Goal: Find specific fact

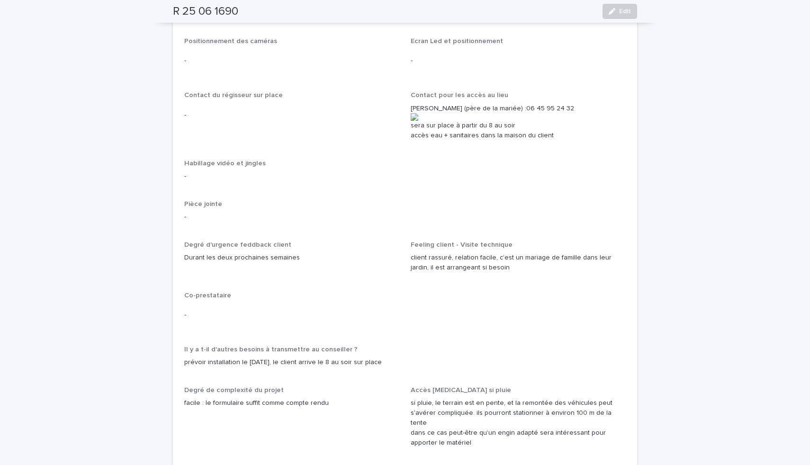
scroll to position [1502, 0]
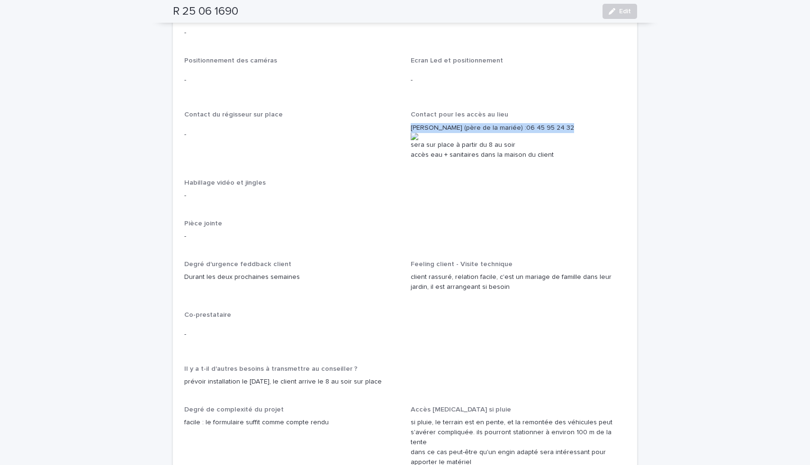
drag, startPoint x: 406, startPoint y: 91, endPoint x: 529, endPoint y: 95, distance: 122.3
copy p "Marc (père de la mariée) : 06 45 95 24 32"
click at [388, 232] on p "-" at bounding box center [405, 237] width 442 height 10
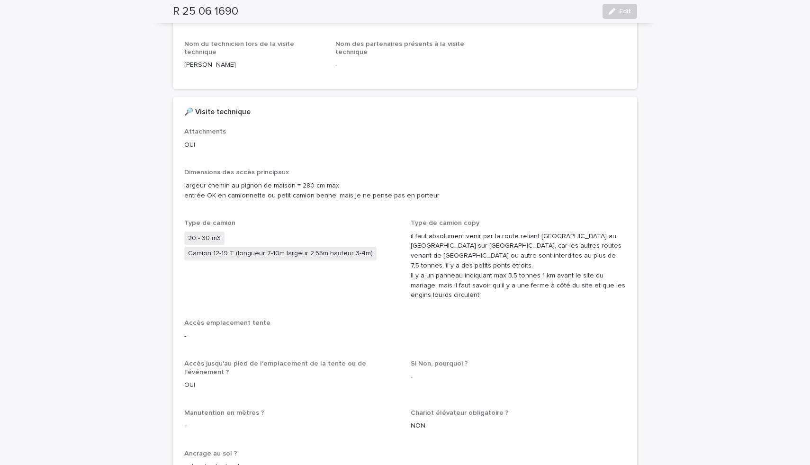
scroll to position [0, 0]
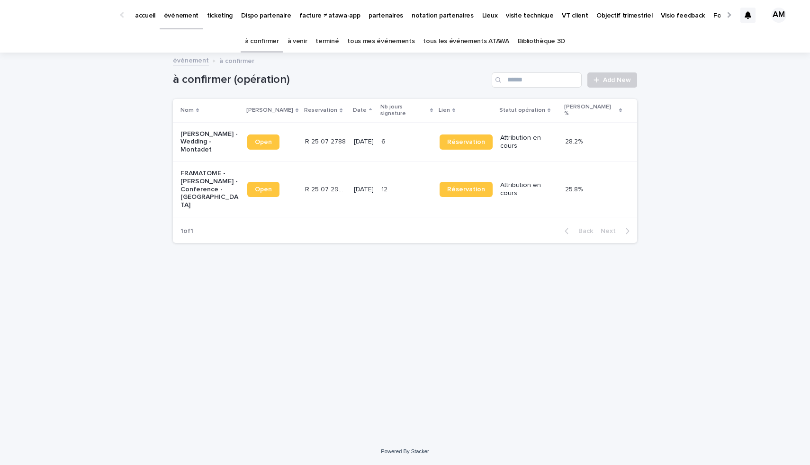
click at [297, 38] on link "à venir" at bounding box center [298, 41] width 20 height 22
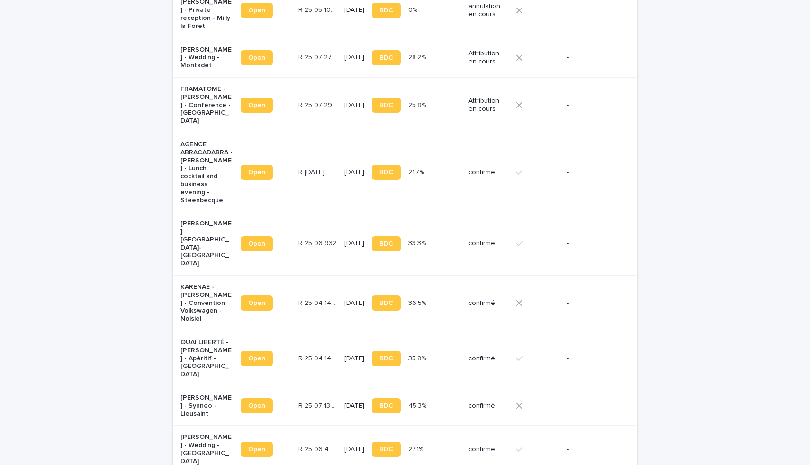
scroll to position [385, 0]
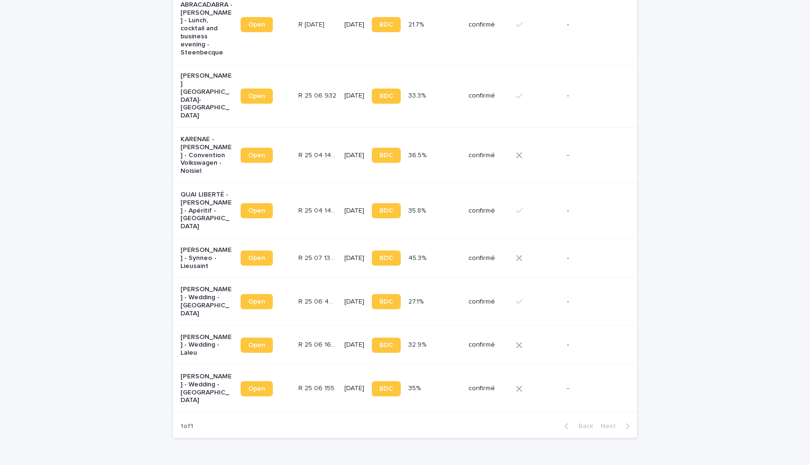
click at [193, 334] on p "[PERSON_NAME] - Wedding - Laleu" at bounding box center [206, 346] width 53 height 24
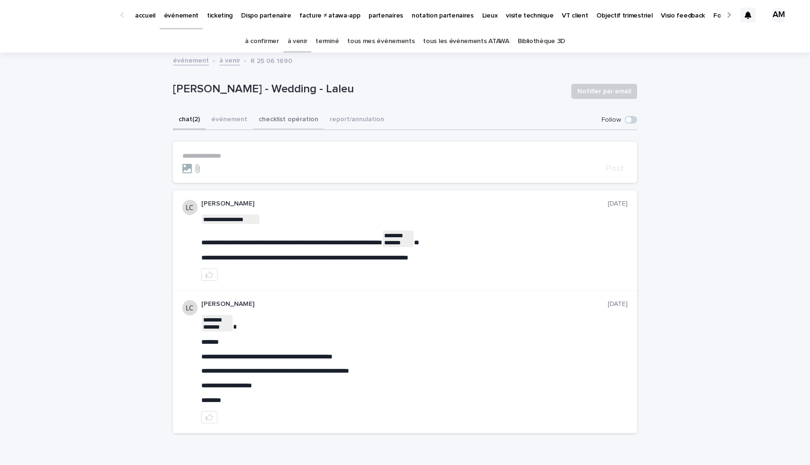
click at [290, 117] on button "checklist opération" at bounding box center [288, 120] width 71 height 20
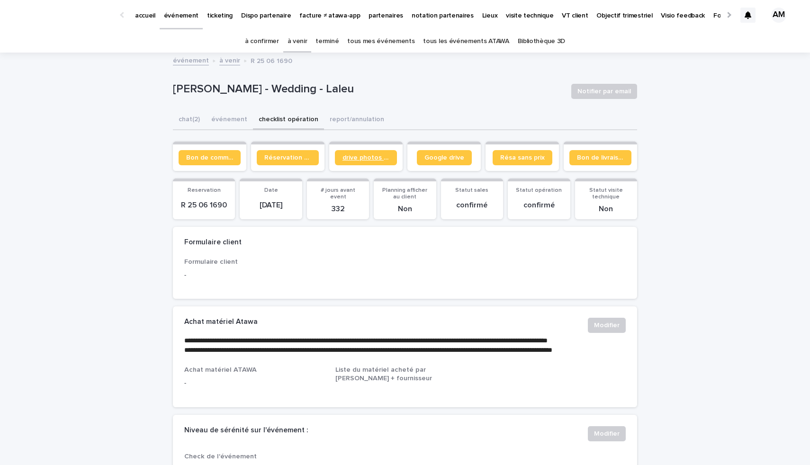
click at [361, 160] on span "drive photos coordinateur" at bounding box center [366, 157] width 47 height 7
